Goal: Information Seeking & Learning: Learn about a topic

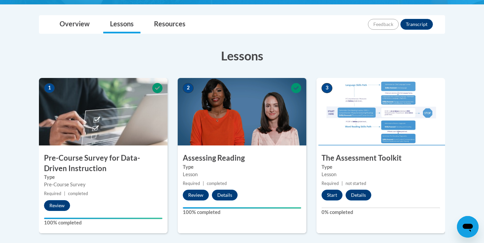
scroll to position [149, 0]
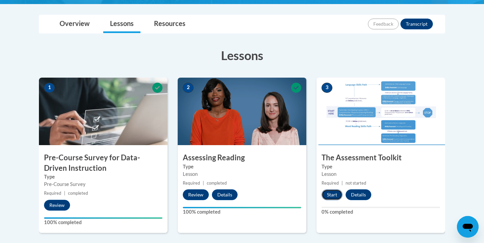
click at [334, 193] on button "Start" at bounding box center [331, 195] width 21 height 11
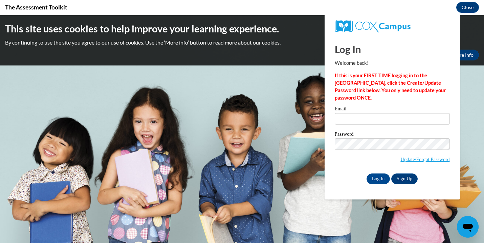
scroll to position [0, 0]
type input "[EMAIL_ADDRESS][DOMAIN_NAME]"
click at [379, 176] on input "Log In" at bounding box center [378, 179] width 24 height 11
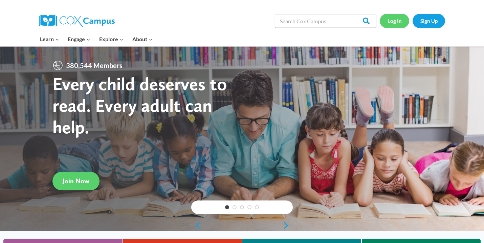
click at [395, 19] on link "Log In" at bounding box center [393, 21] width 29 height 14
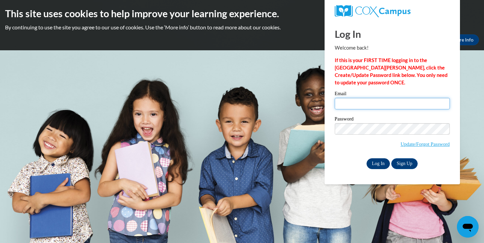
type input "kathied321@hotmail.com"
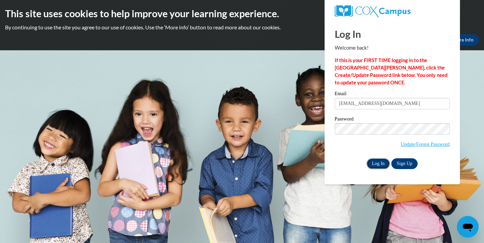
click at [381, 163] on input "Log In" at bounding box center [378, 164] width 24 height 11
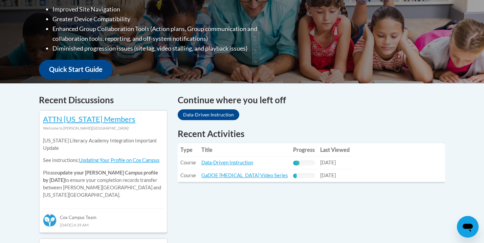
scroll to position [206, 0]
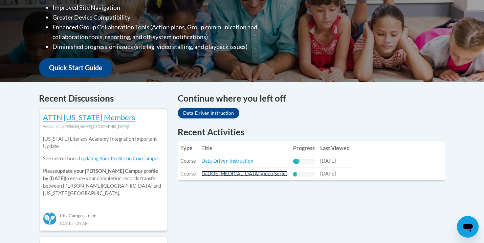
click at [241, 175] on link "GaDOE [MEDICAL_DATA] Video Series" at bounding box center [244, 174] width 86 height 6
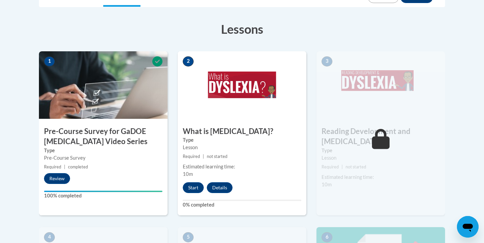
scroll to position [189, 0]
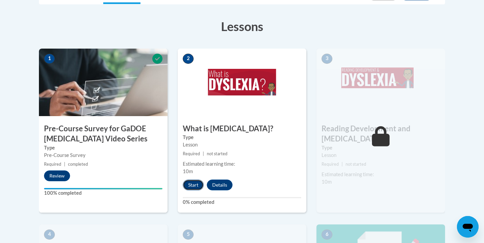
click at [194, 185] on button "Start" at bounding box center [193, 185] width 21 height 11
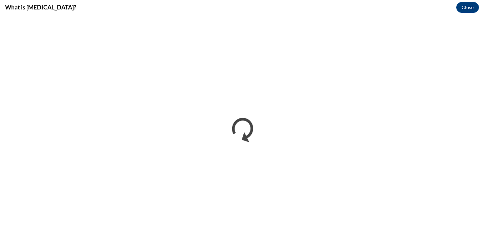
scroll to position [0, 0]
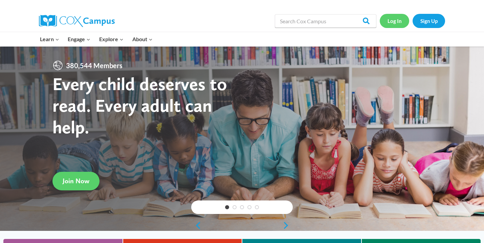
click at [398, 22] on link "Log In" at bounding box center [393, 21] width 29 height 14
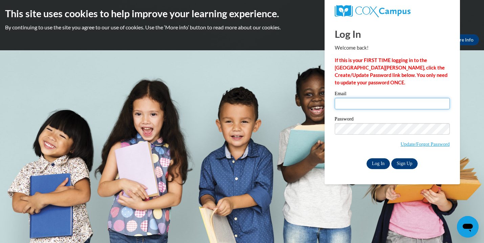
type input "[EMAIL_ADDRESS][DOMAIN_NAME]"
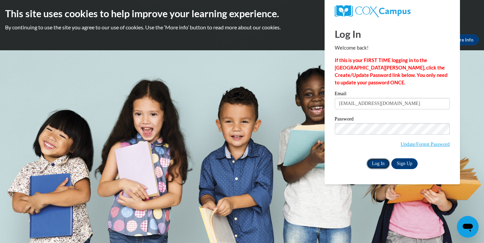
click at [377, 164] on input "Log In" at bounding box center [378, 164] width 24 height 11
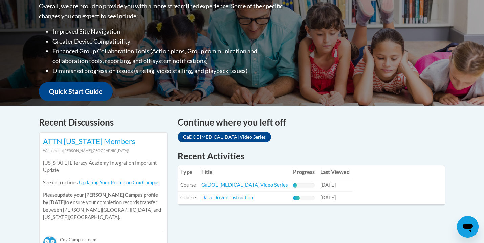
scroll to position [183, 0]
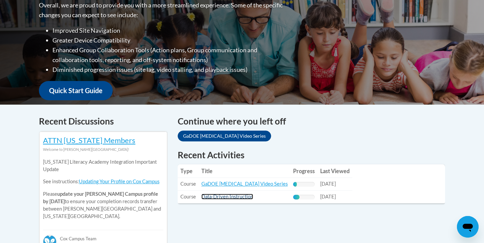
click at [244, 199] on link "Data-Driven Instruction" at bounding box center [227, 197] width 52 height 6
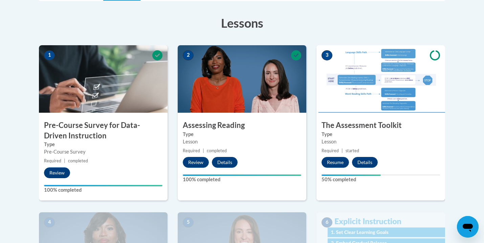
scroll to position [182, 0]
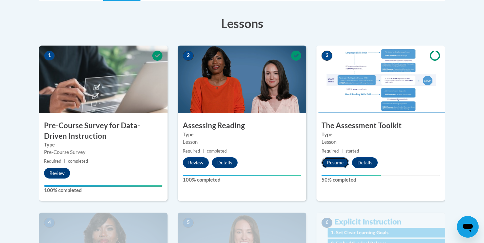
click at [337, 162] on button "Resume" at bounding box center [334, 163] width 27 height 11
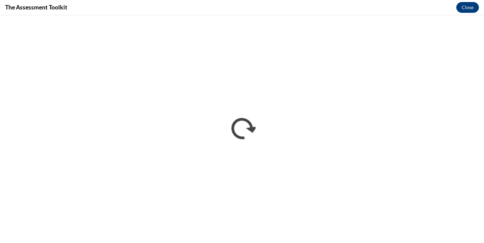
scroll to position [0, 0]
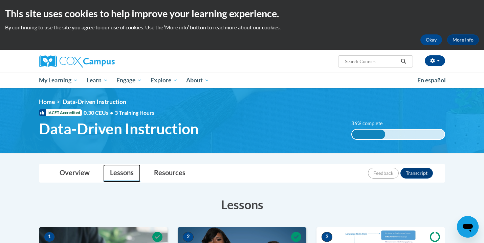
click at [123, 171] on link "Lessons" at bounding box center [121, 174] width 37 height 18
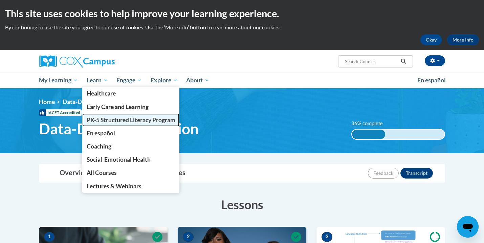
click at [115, 122] on span "PK-5 Structured Literacy Program" at bounding box center [131, 120] width 89 height 7
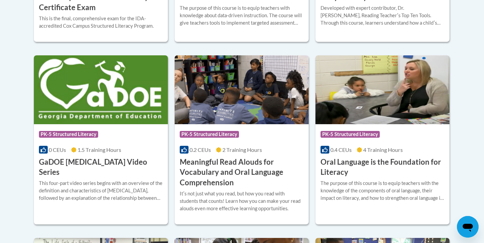
scroll to position [421, 0]
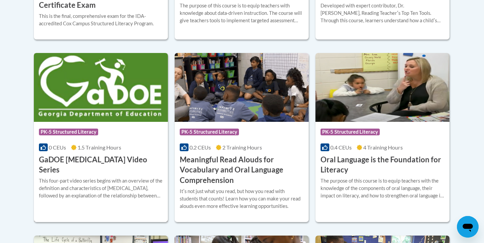
click at [113, 143] on div "Course Category: PK-5 Structured Literacy 0 CEUs 1.5 Training Hours COURSE GaDO…" at bounding box center [101, 149] width 134 height 54
